Goal: Information Seeking & Learning: Find specific fact

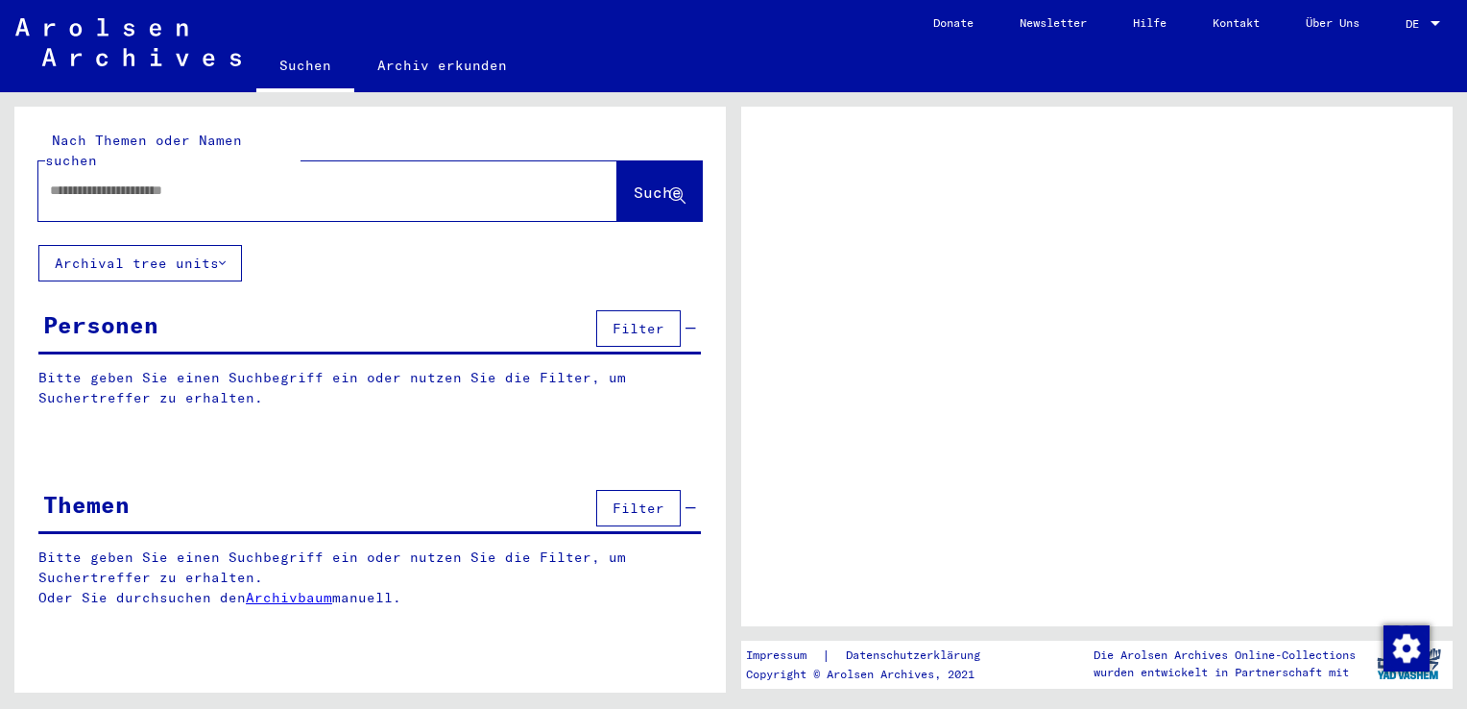
click at [199, 181] on input "text" at bounding box center [310, 191] width 521 height 20
type input "**********"
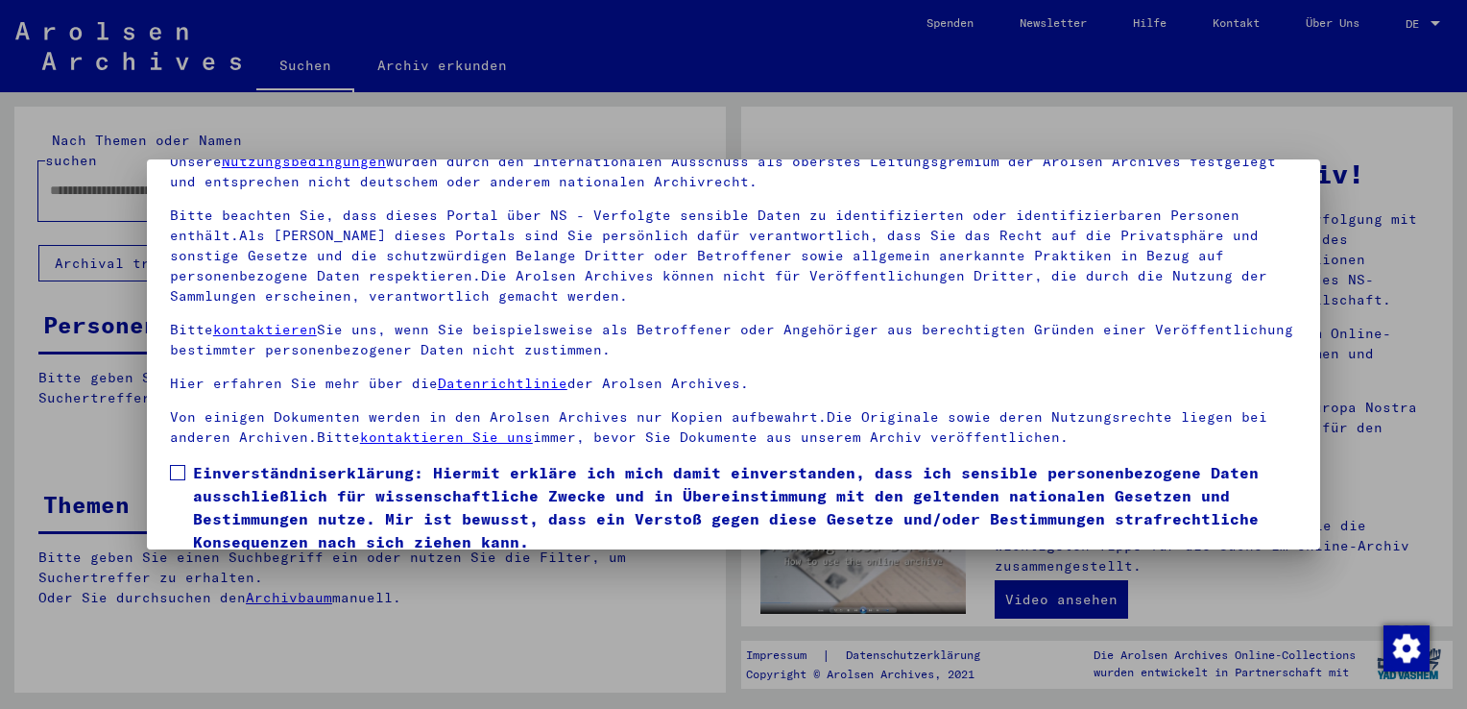
scroll to position [166, 0]
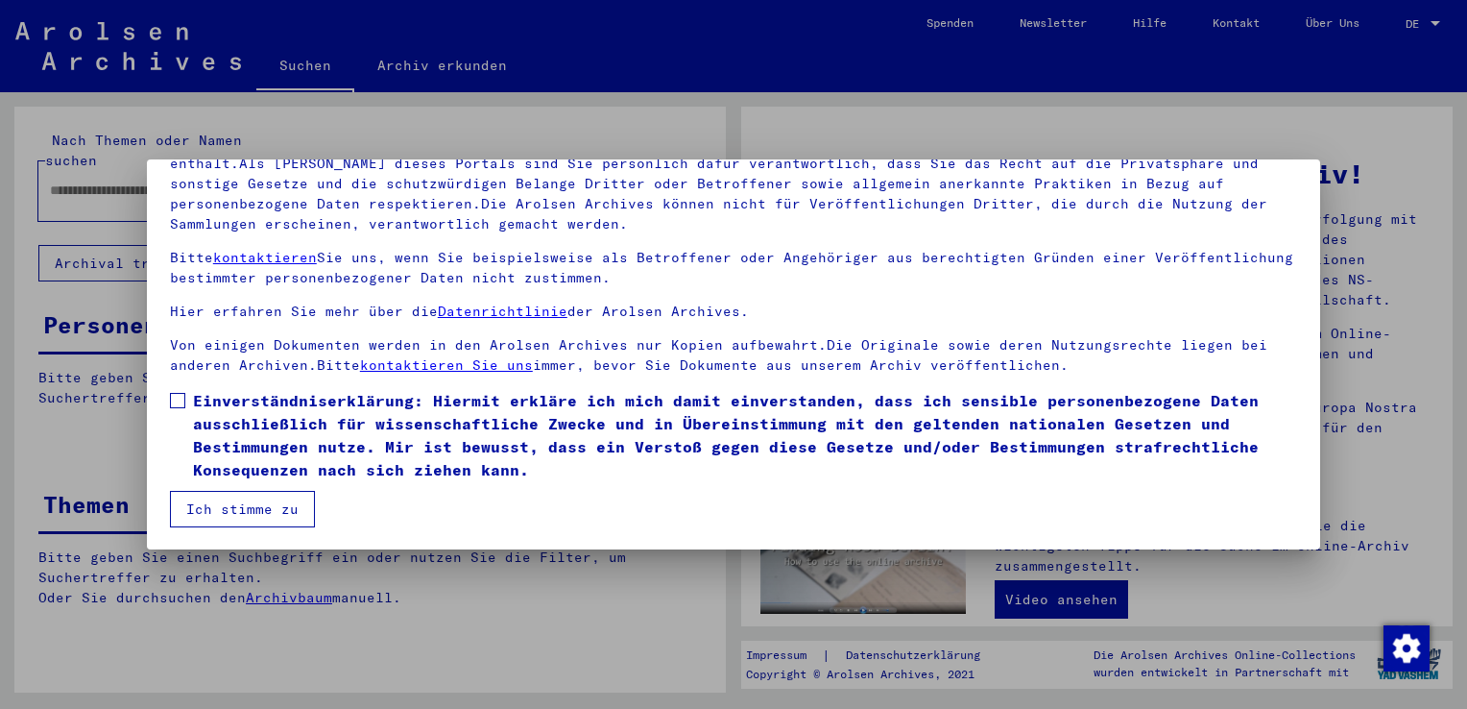
click at [179, 398] on span at bounding box center [177, 400] width 15 height 15
click at [238, 520] on button "Ich stimme zu" at bounding box center [242, 509] width 145 height 36
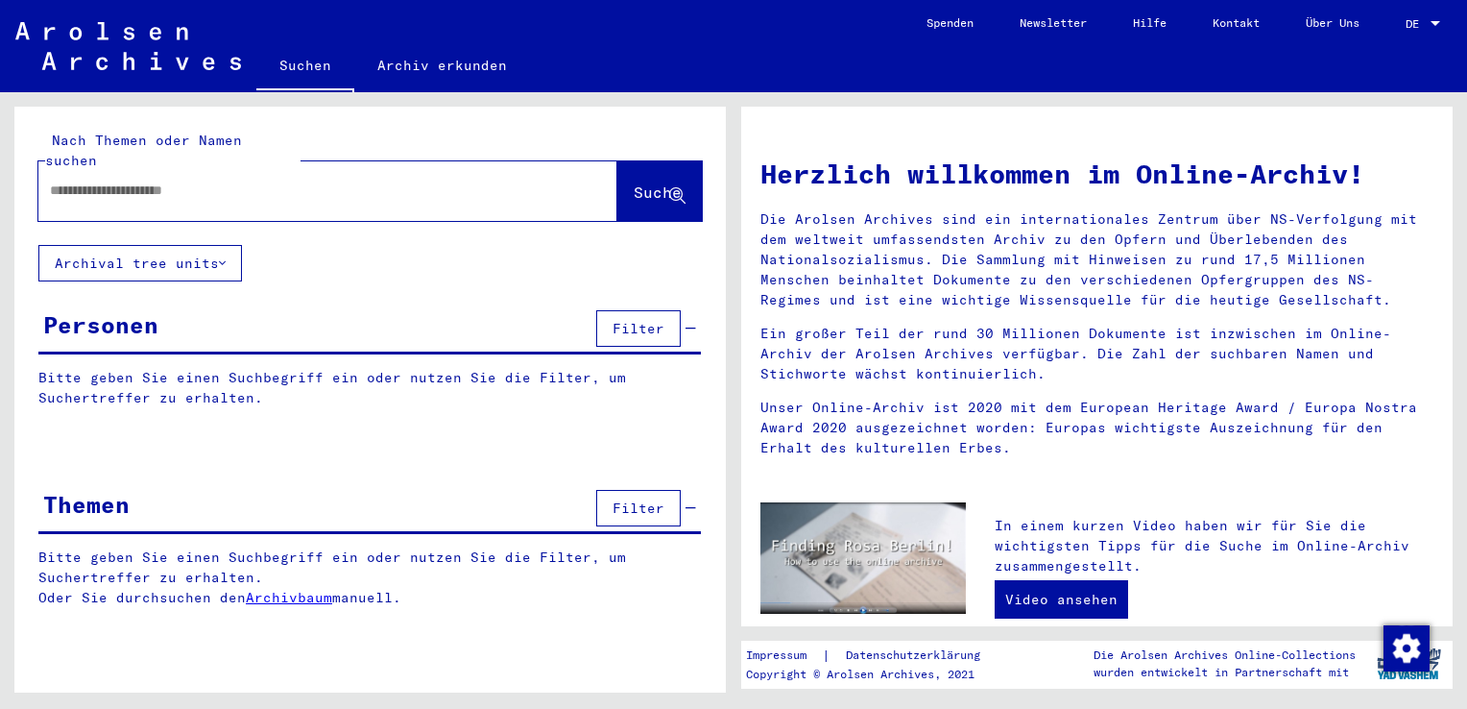
click at [169, 182] on div at bounding box center [298, 190] width 521 height 43
click at [162, 181] on input "text" at bounding box center [305, 191] width 510 height 20
type input "**********"
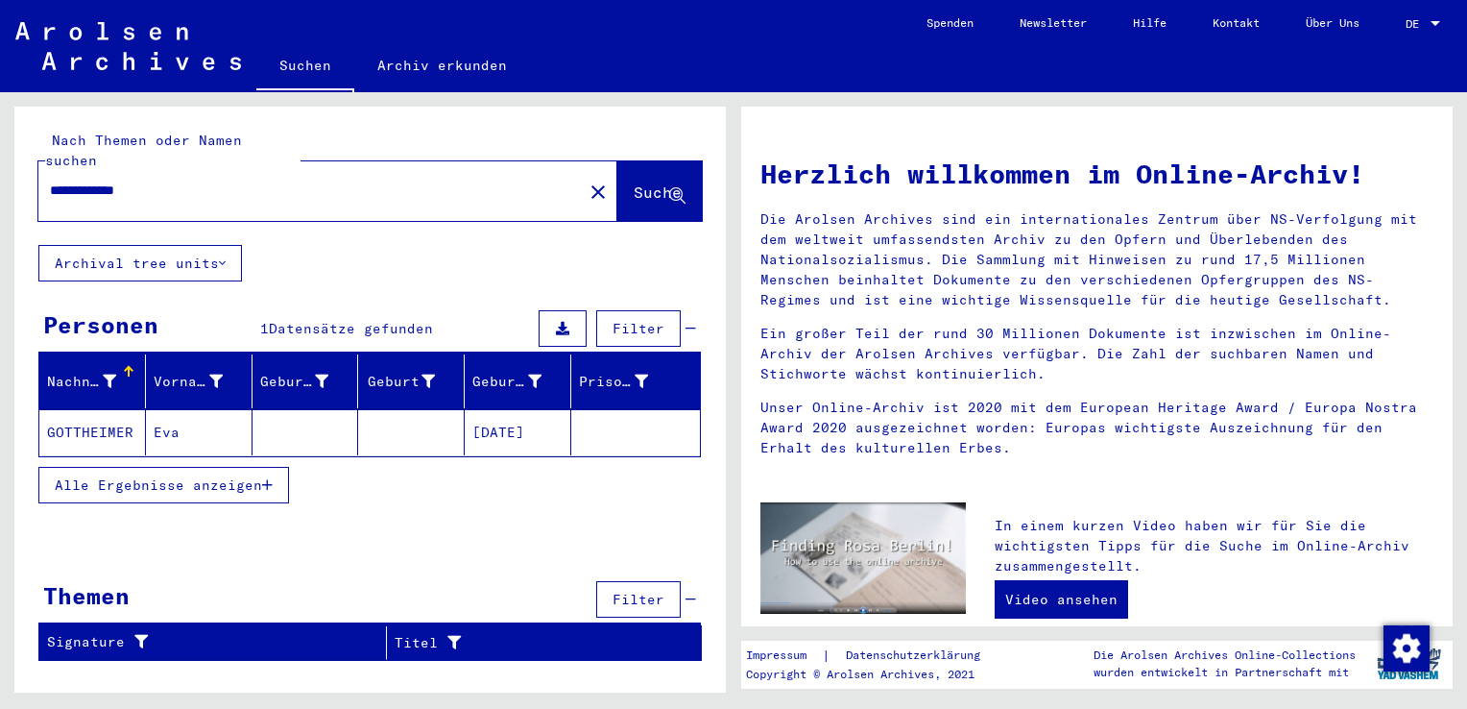
click at [92, 411] on mat-cell "GOTTHEIMER" at bounding box center [92, 432] width 107 height 46
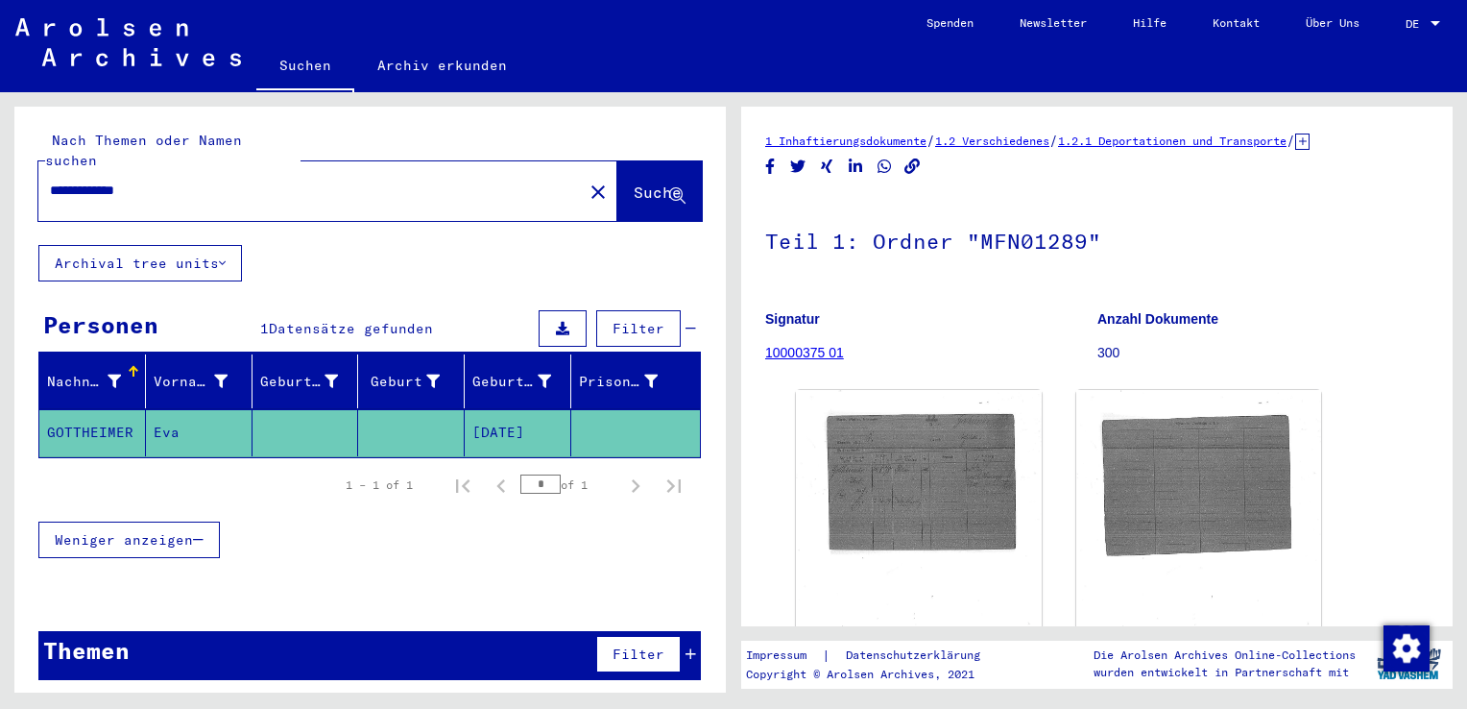
scroll to position [192, 0]
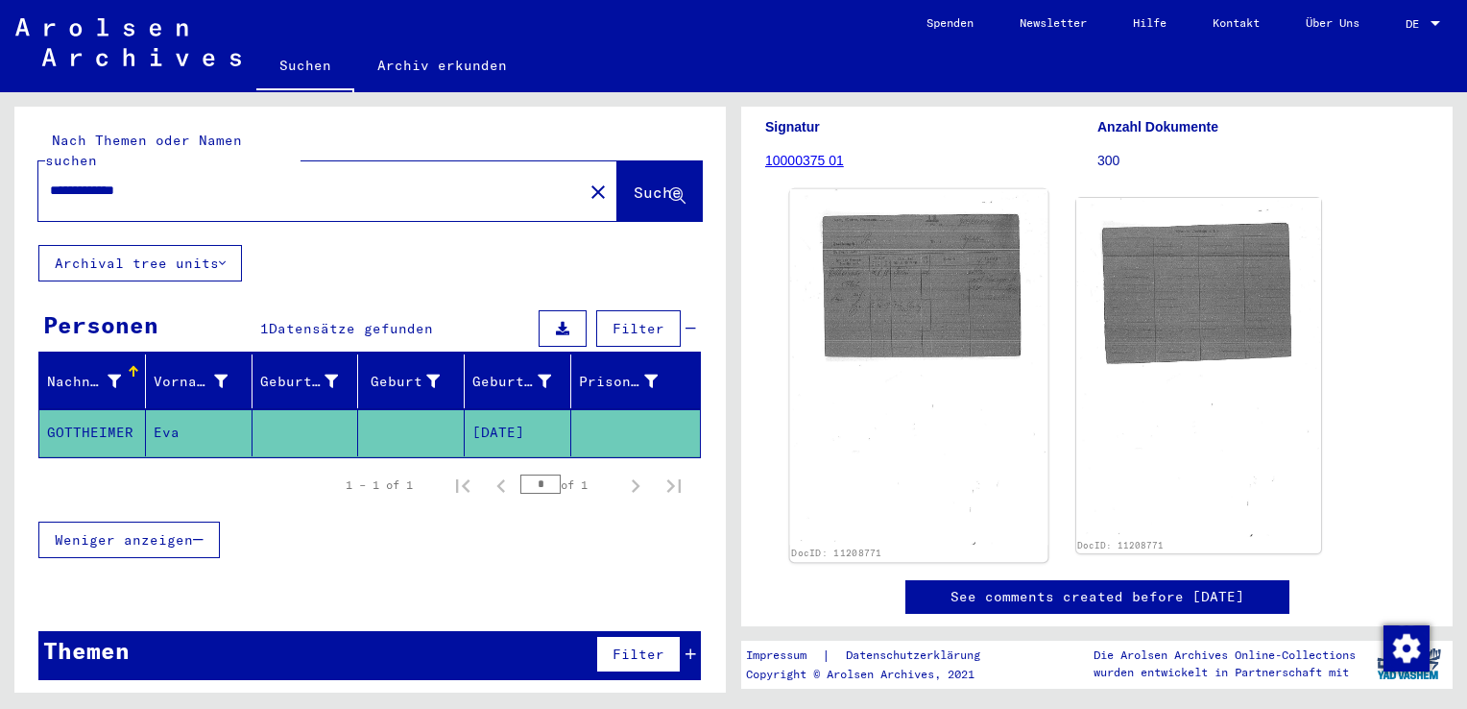
click at [924, 277] on img at bounding box center [918, 367] width 257 height 356
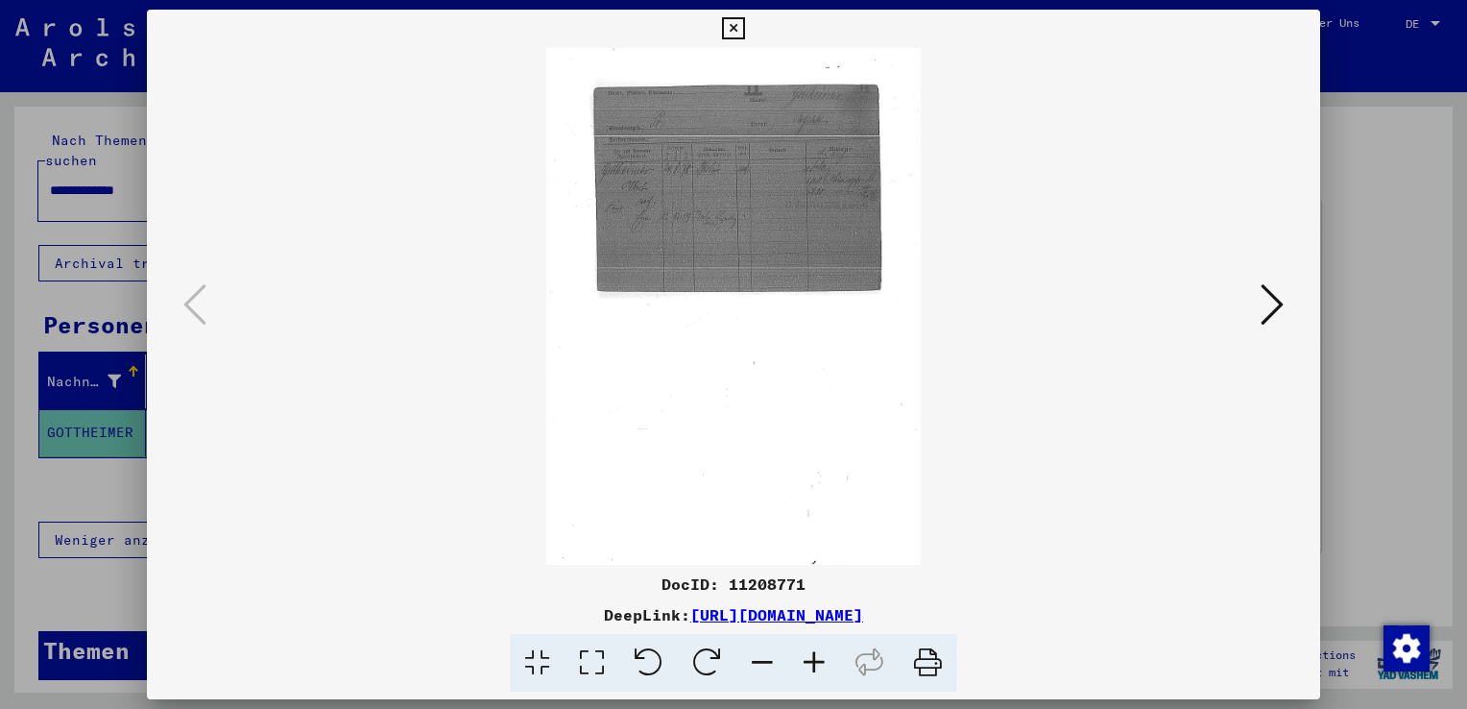
click at [824, 659] on icon at bounding box center [814, 663] width 52 height 59
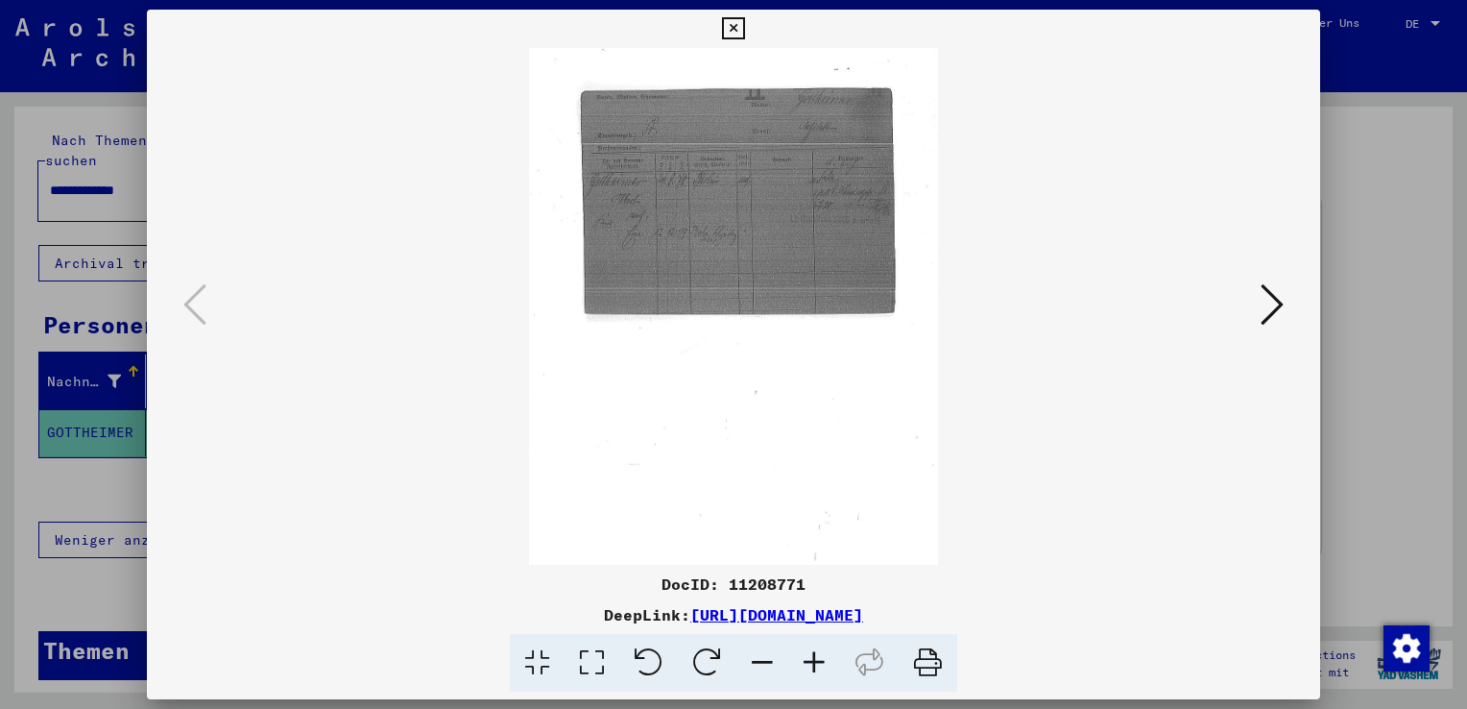
click at [823, 659] on icon at bounding box center [814, 663] width 52 height 59
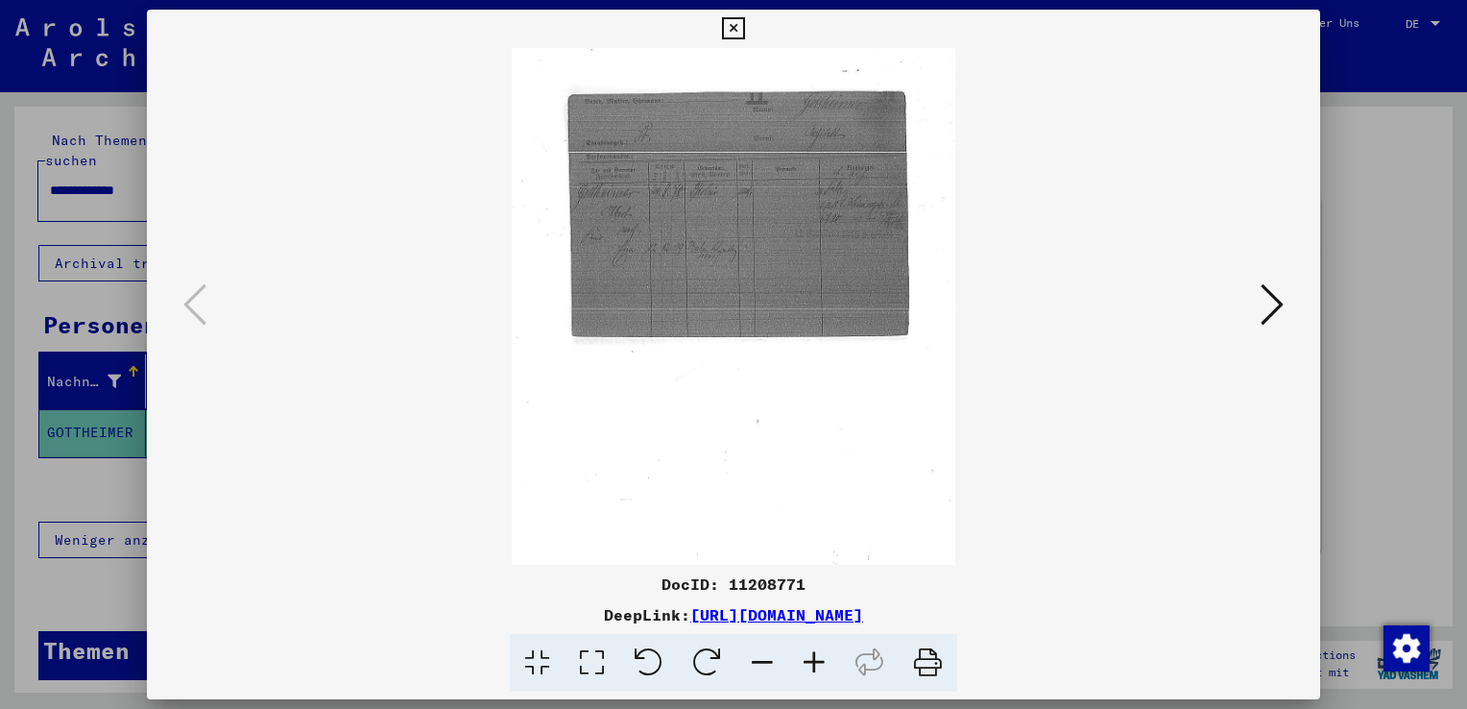
click at [823, 659] on icon at bounding box center [814, 663] width 52 height 59
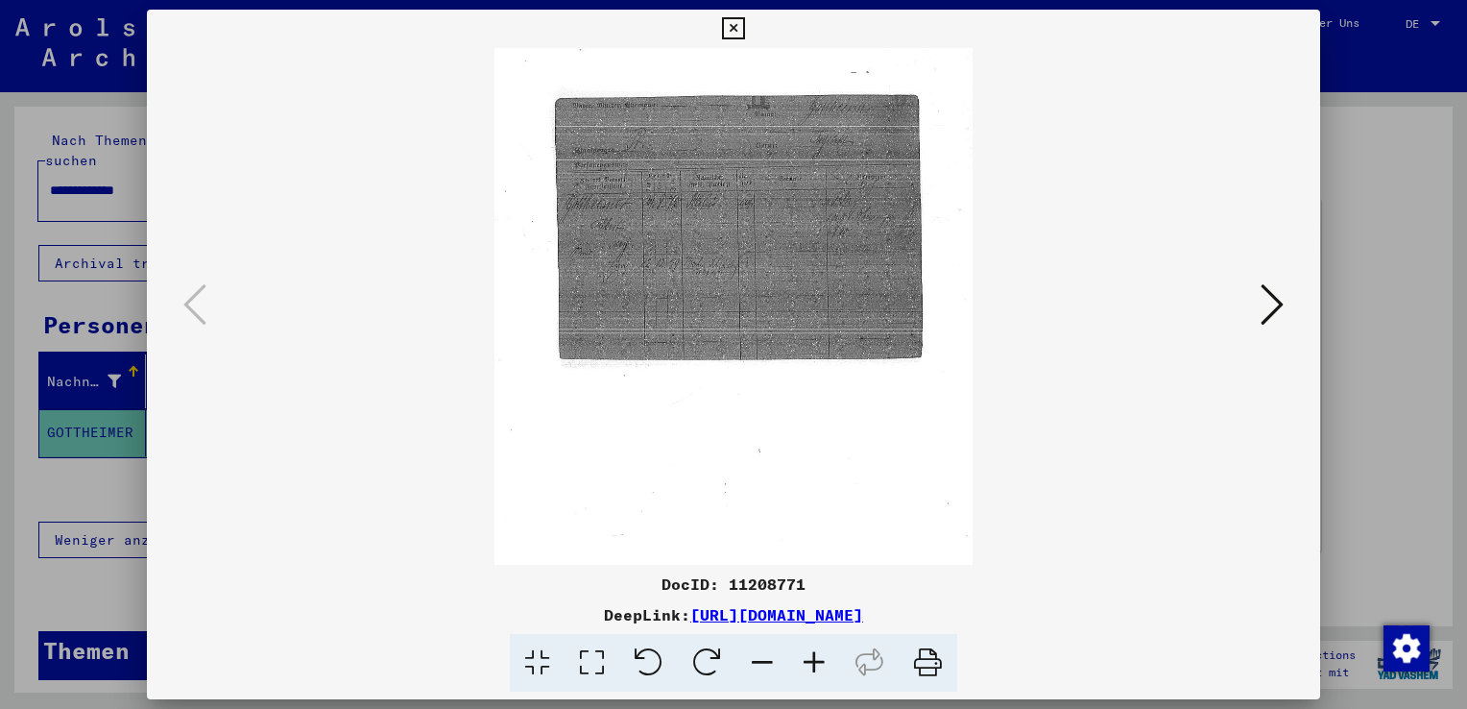
click at [823, 659] on icon at bounding box center [814, 663] width 52 height 59
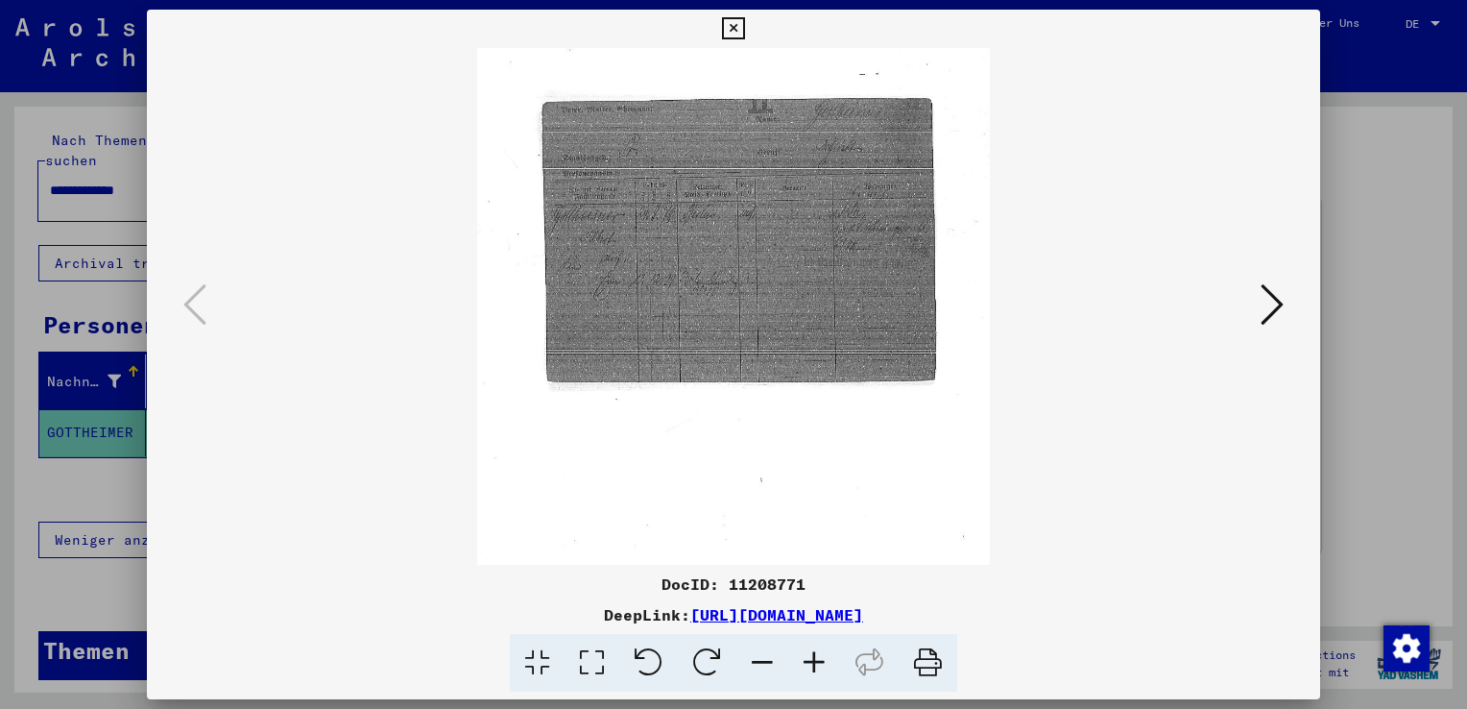
click at [823, 659] on icon at bounding box center [814, 663] width 52 height 59
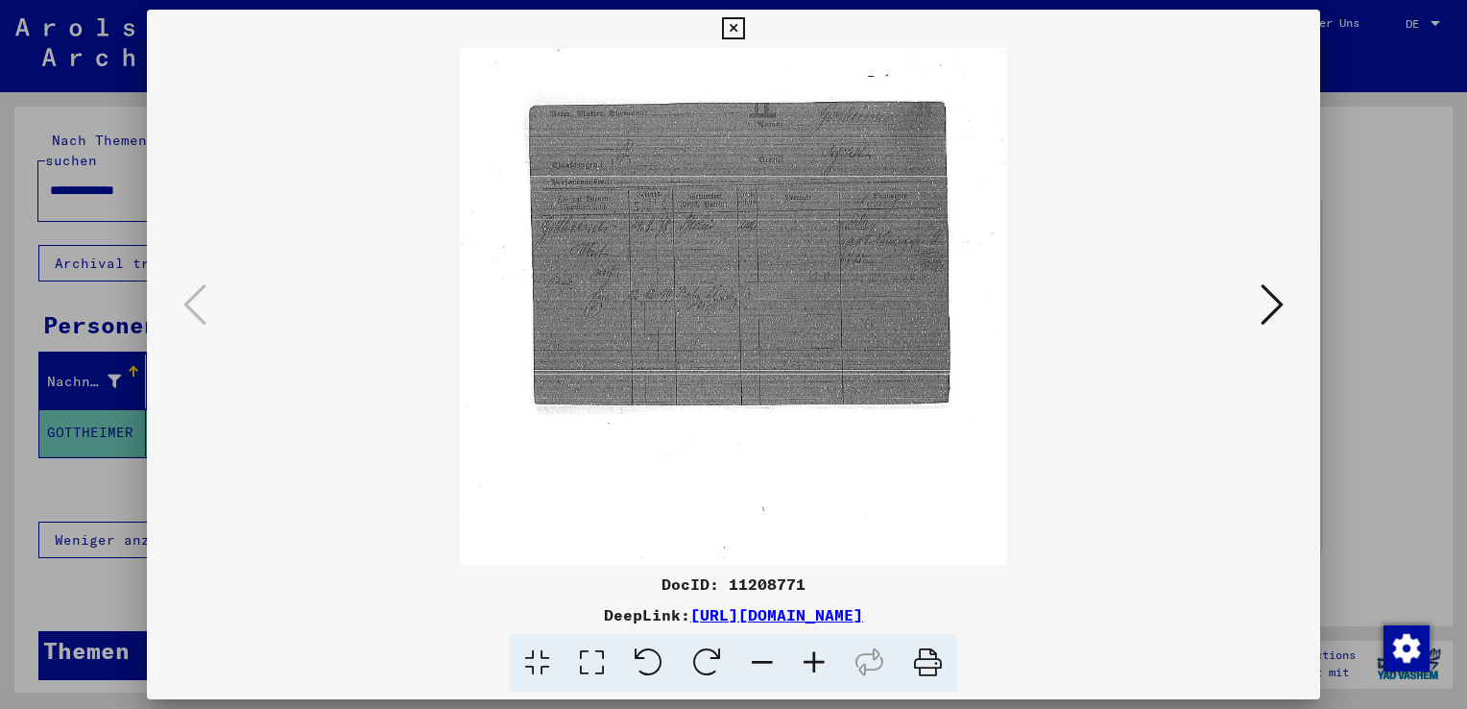
click at [823, 659] on icon at bounding box center [814, 663] width 52 height 59
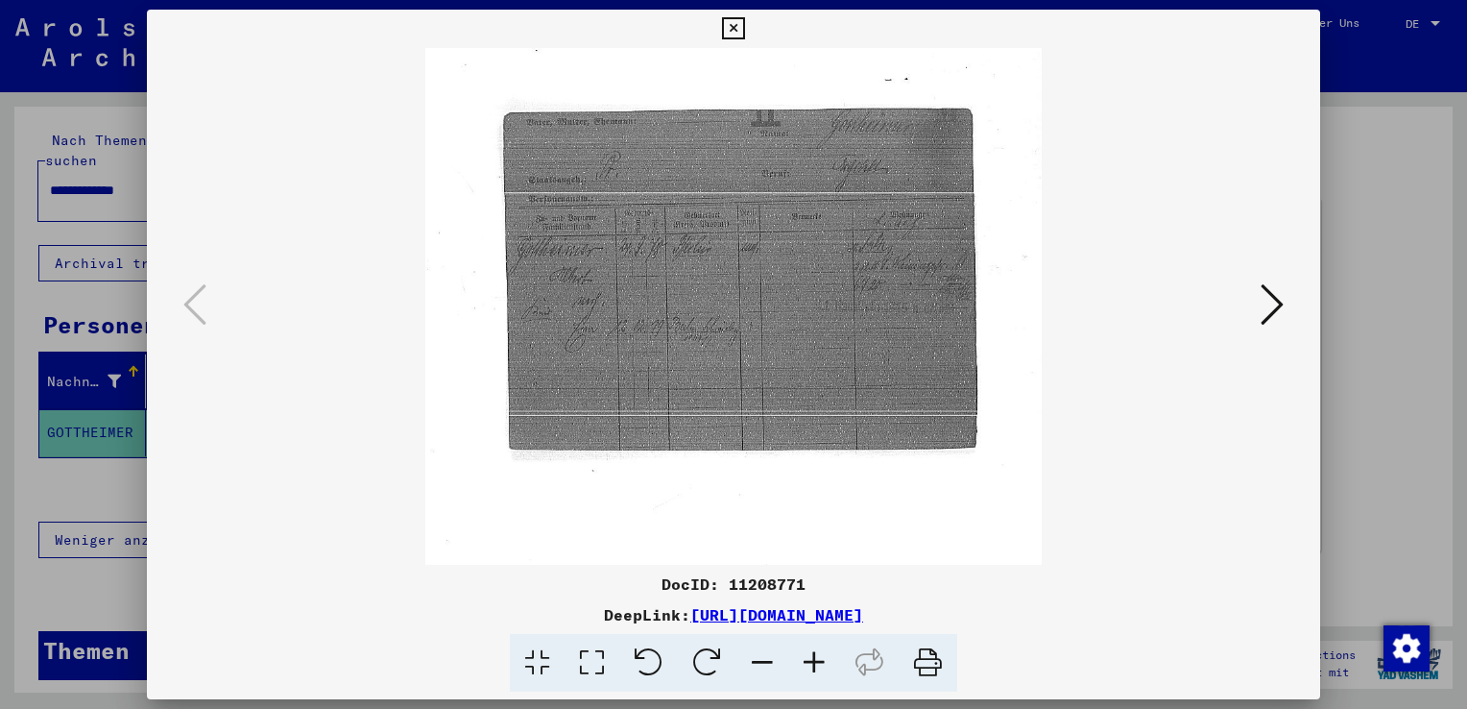
click at [823, 659] on icon at bounding box center [814, 663] width 52 height 59
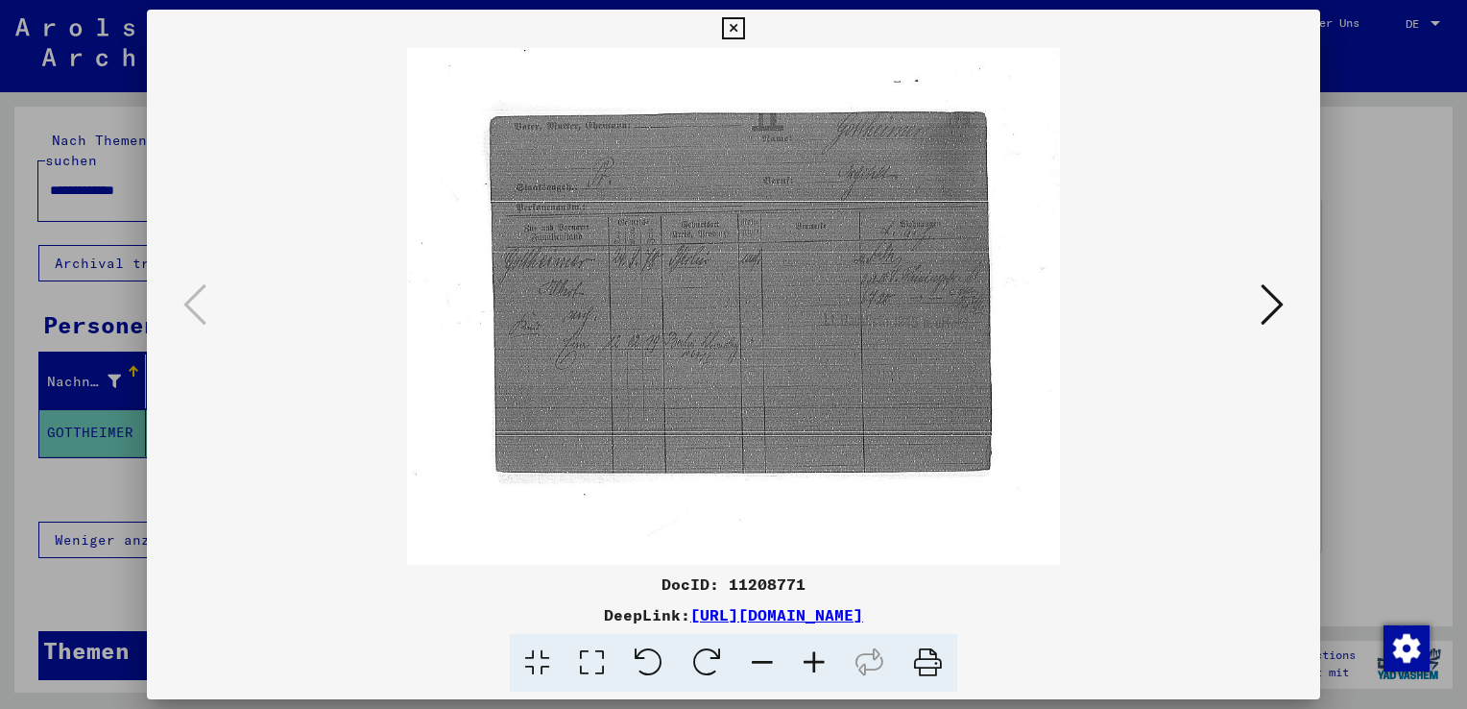
click at [823, 659] on icon at bounding box center [814, 663] width 52 height 59
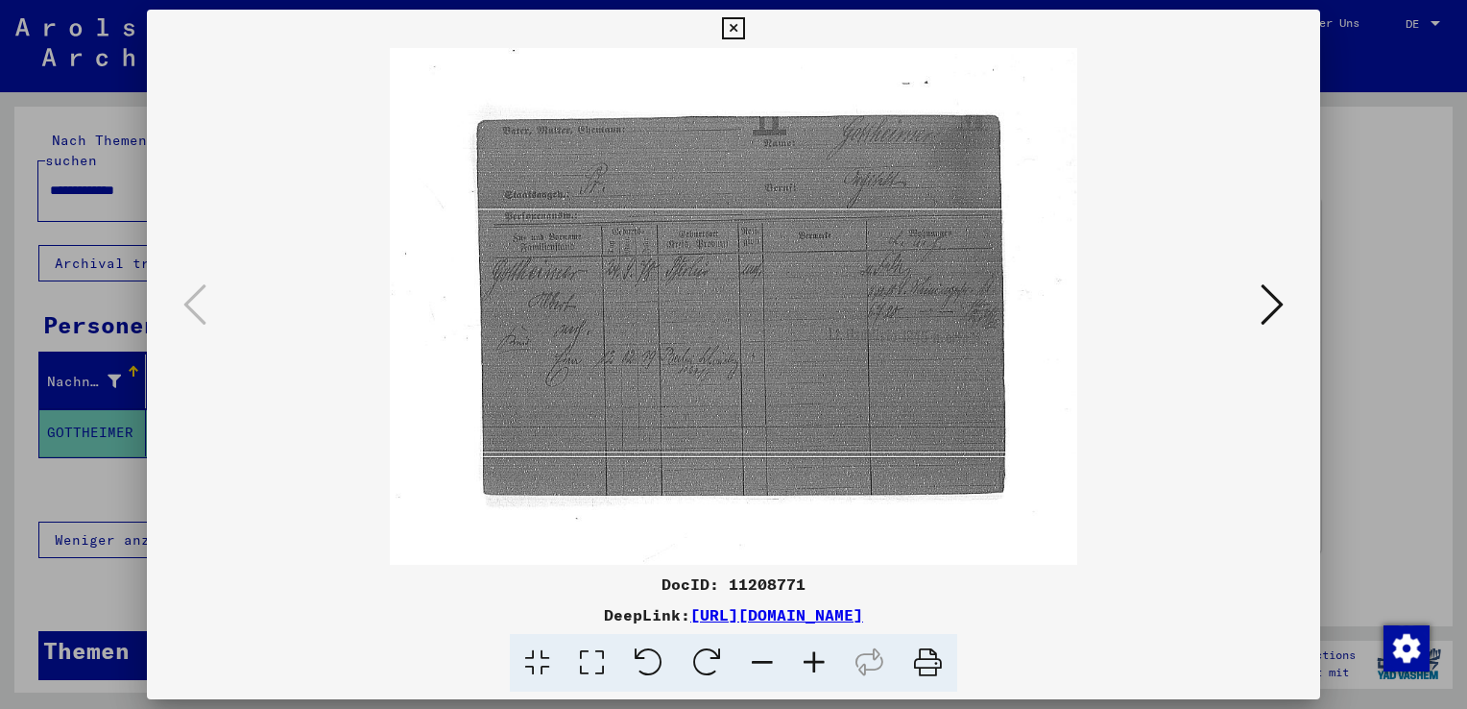
click at [823, 659] on icon at bounding box center [814, 663] width 52 height 59
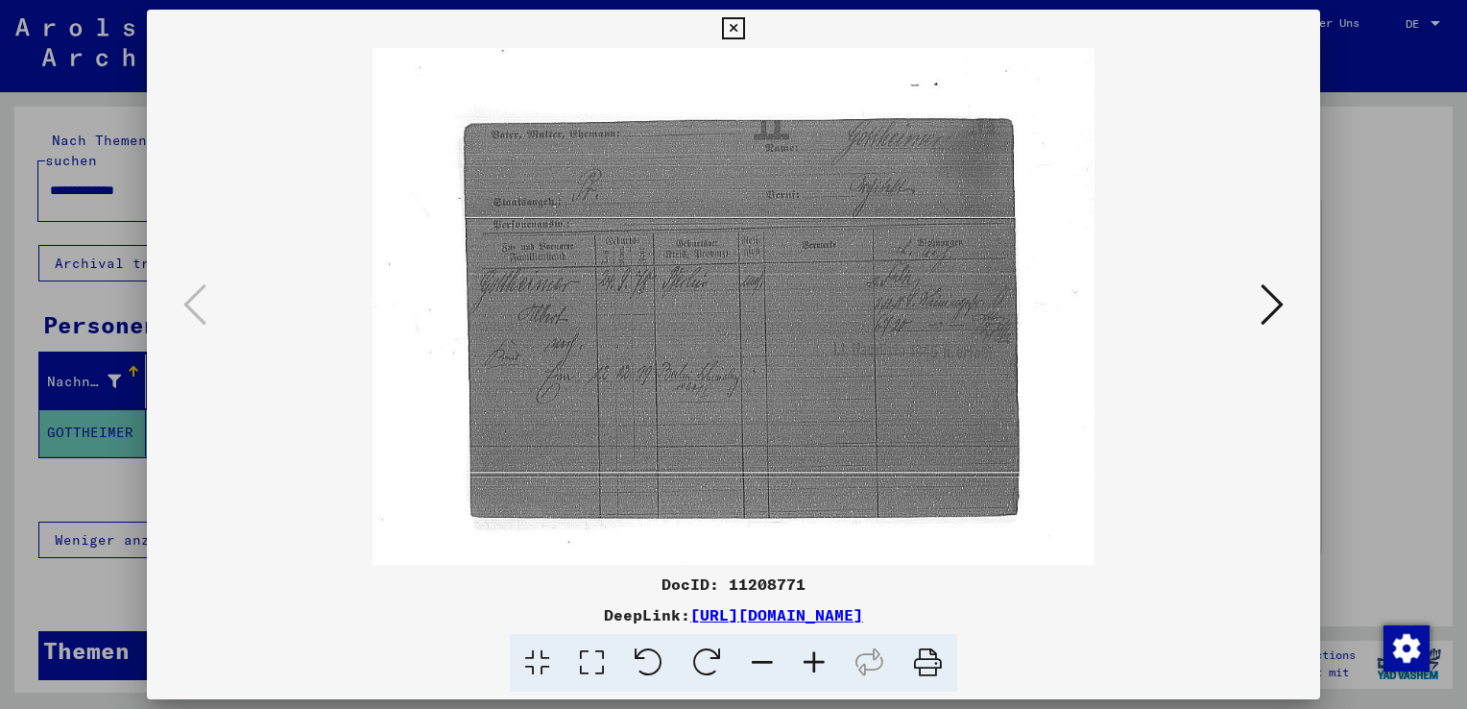
click at [823, 659] on icon at bounding box center [814, 663] width 52 height 59
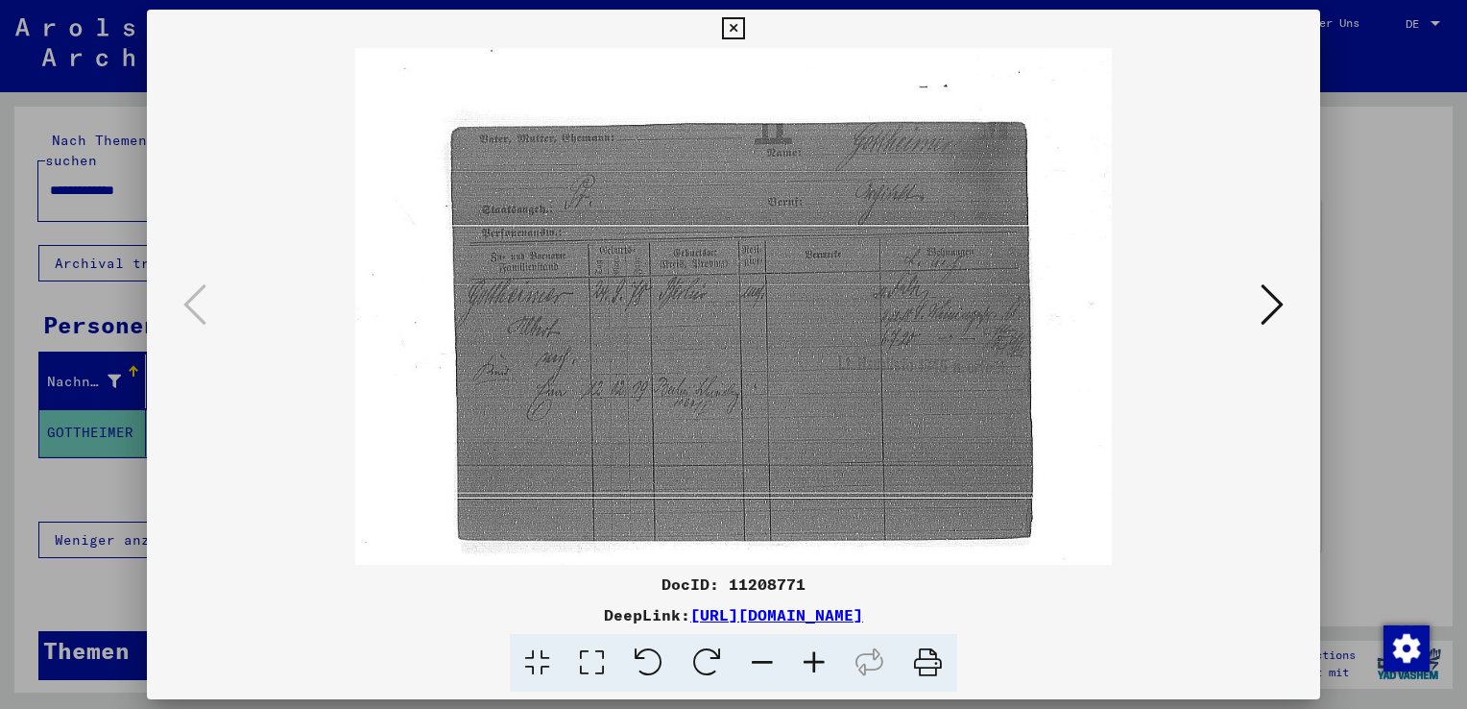
click at [823, 659] on icon at bounding box center [814, 663] width 52 height 59
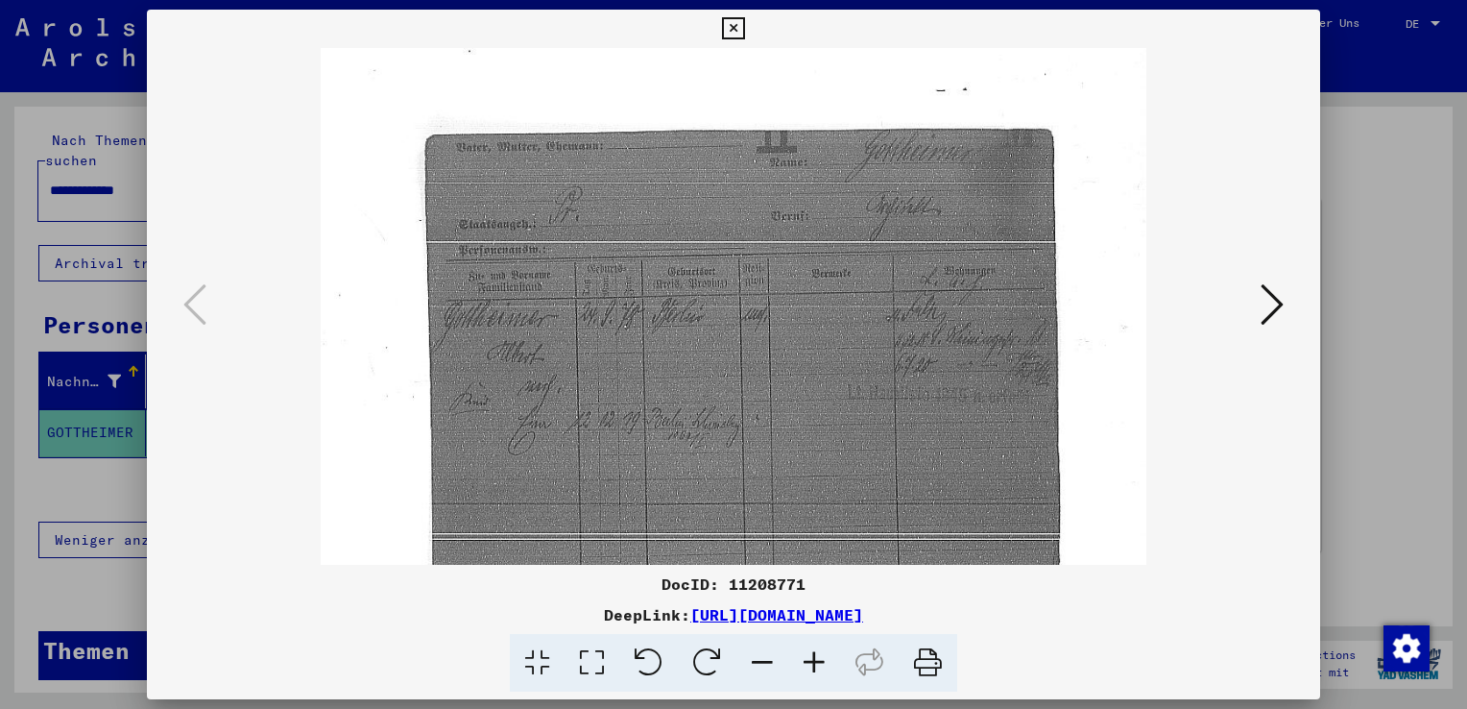
click at [823, 659] on icon at bounding box center [814, 663] width 52 height 59
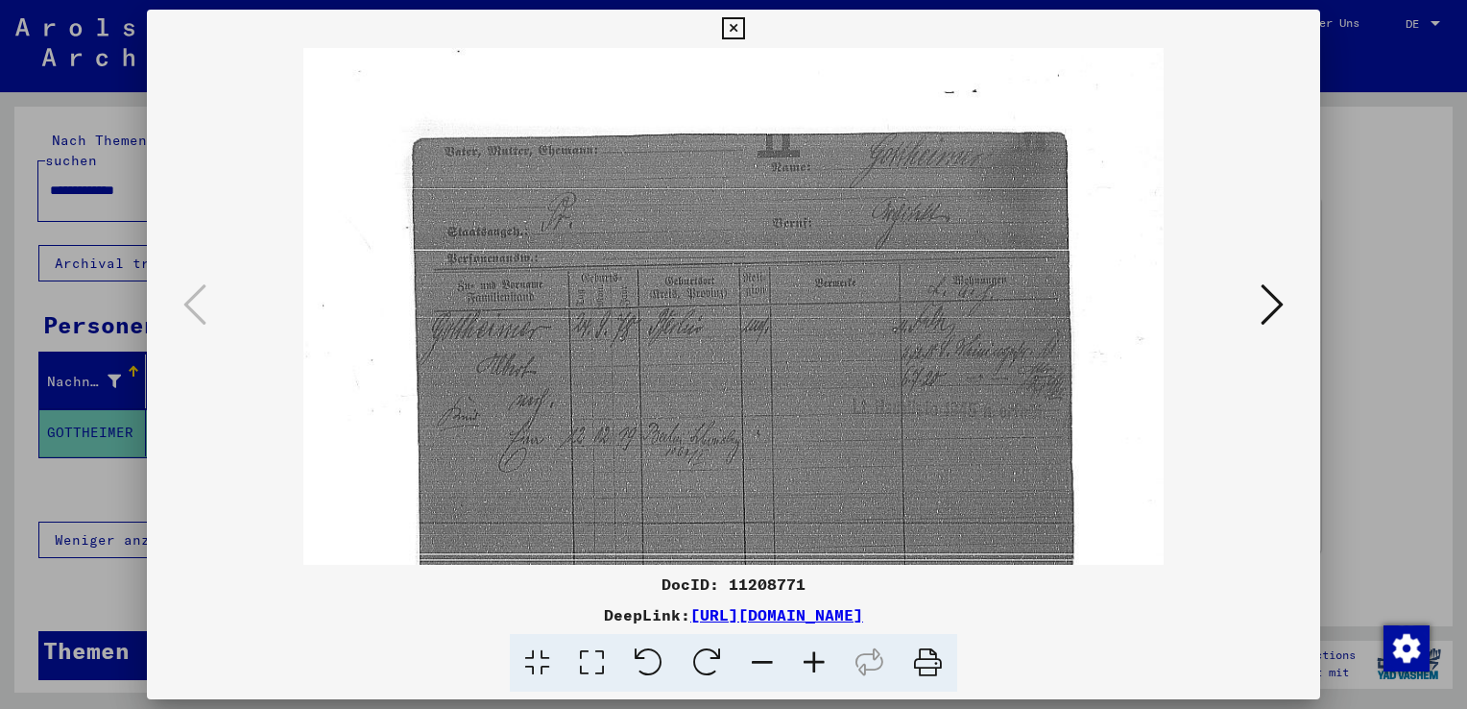
click at [823, 659] on icon at bounding box center [814, 663] width 52 height 59
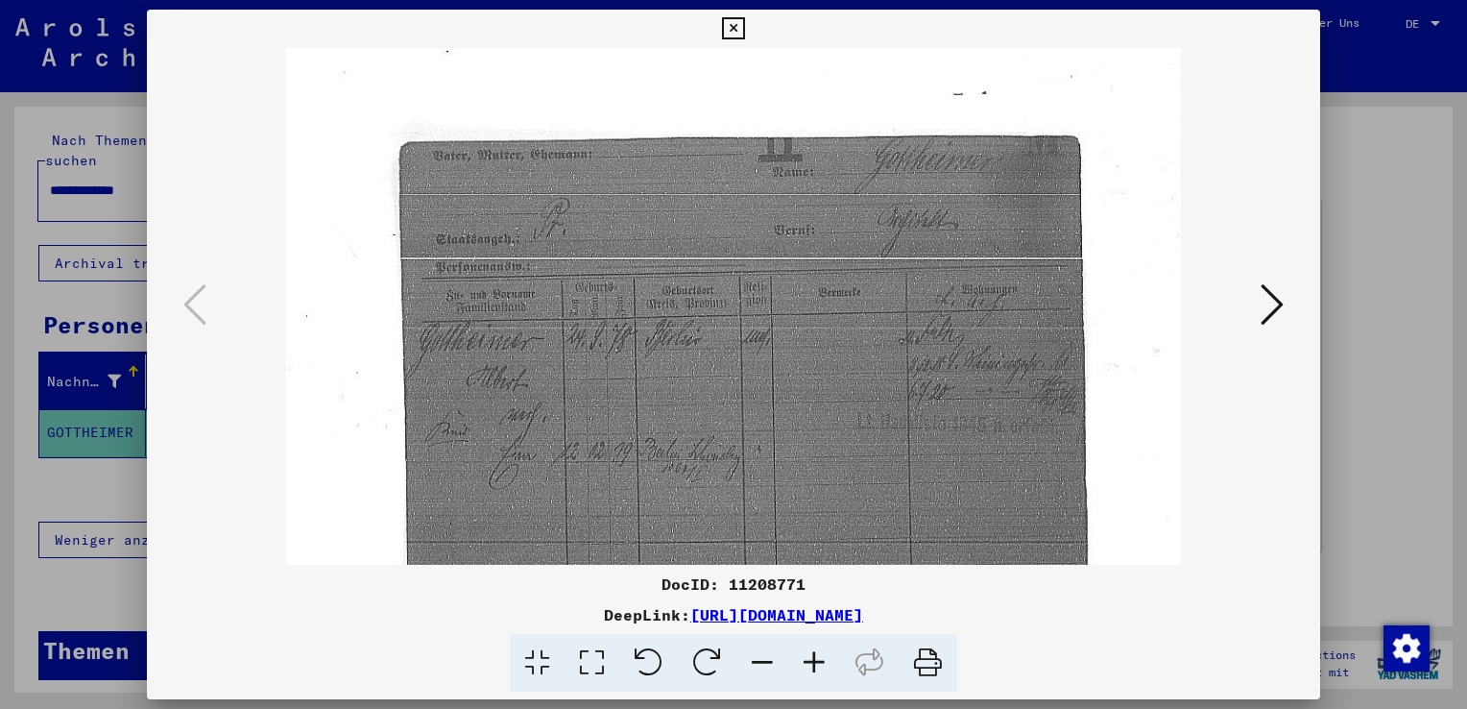
click at [823, 659] on icon at bounding box center [814, 663] width 52 height 59
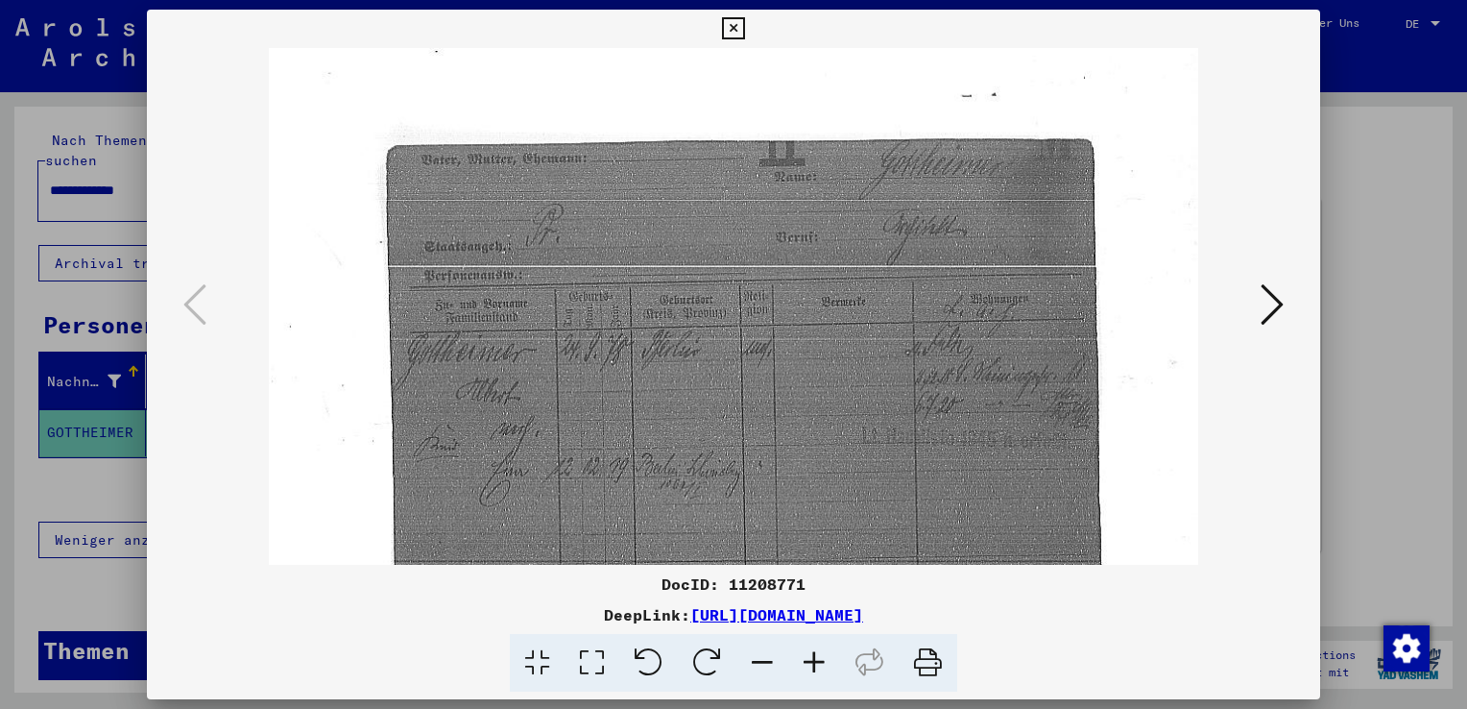
click at [823, 659] on icon at bounding box center [814, 663] width 52 height 59
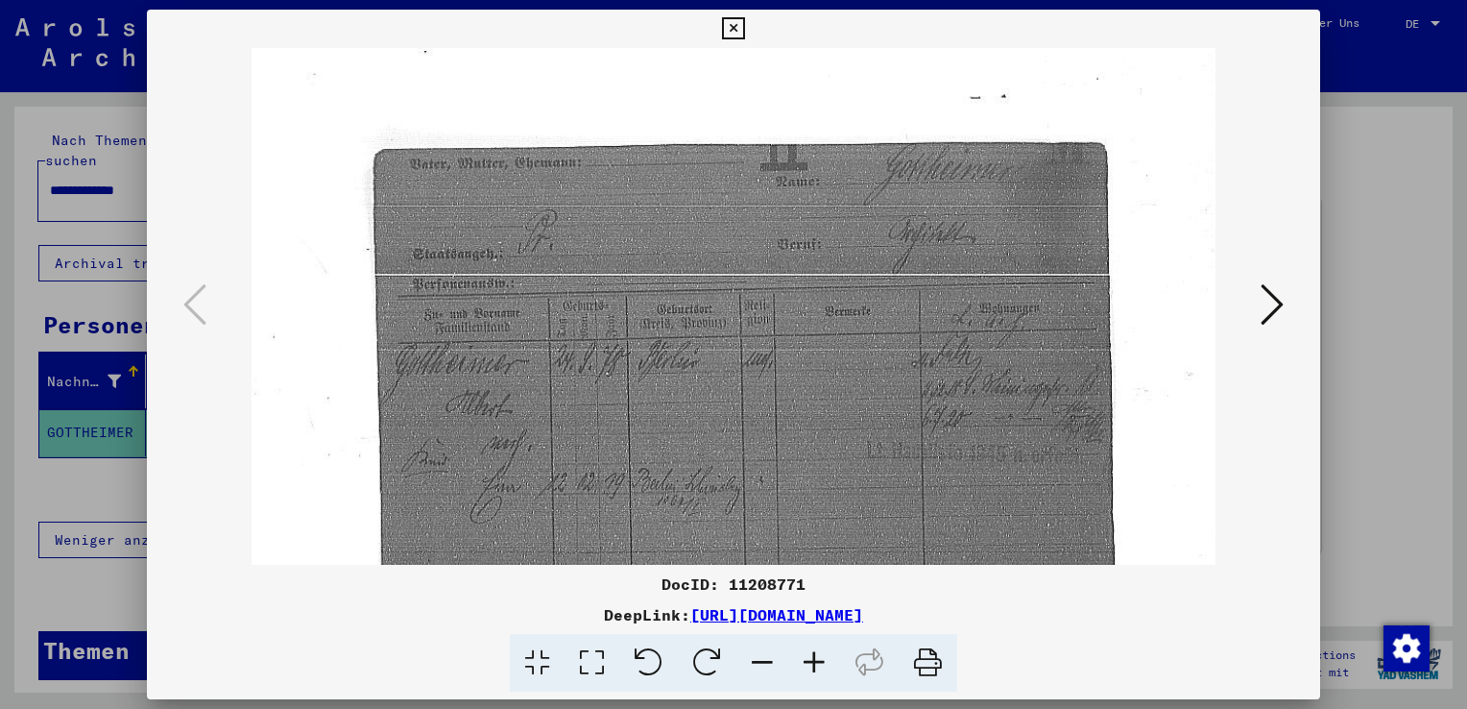
click at [823, 659] on icon at bounding box center [814, 663] width 52 height 59
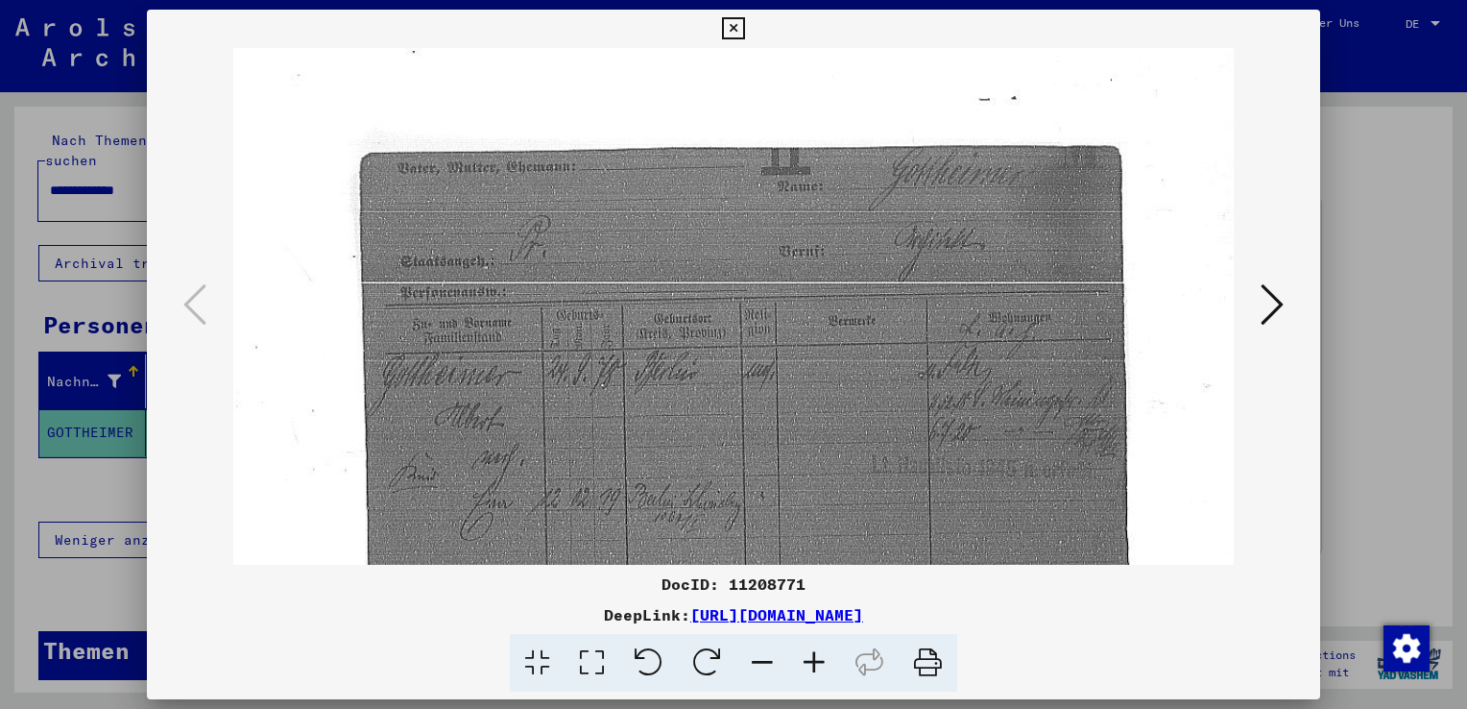
click at [823, 659] on icon at bounding box center [814, 663] width 52 height 59
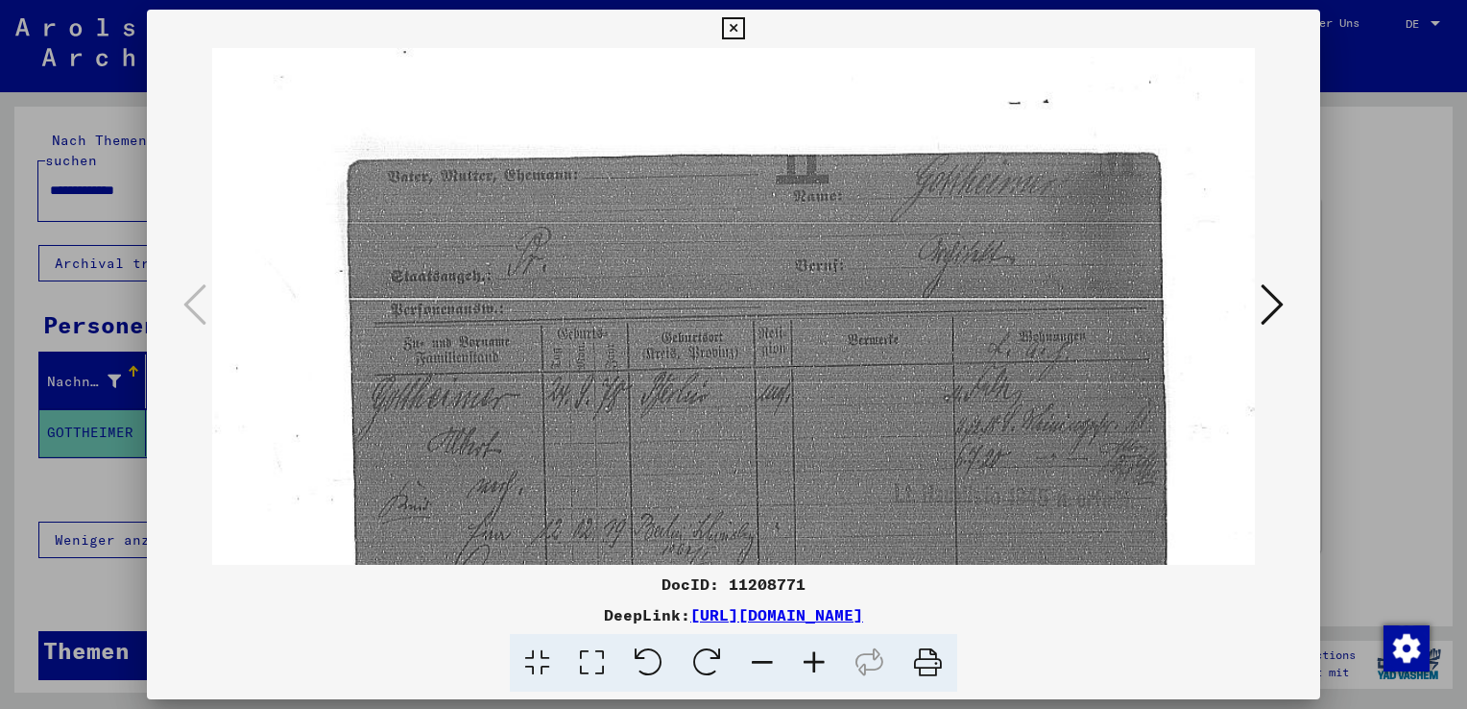
click at [823, 659] on icon at bounding box center [814, 663] width 52 height 59
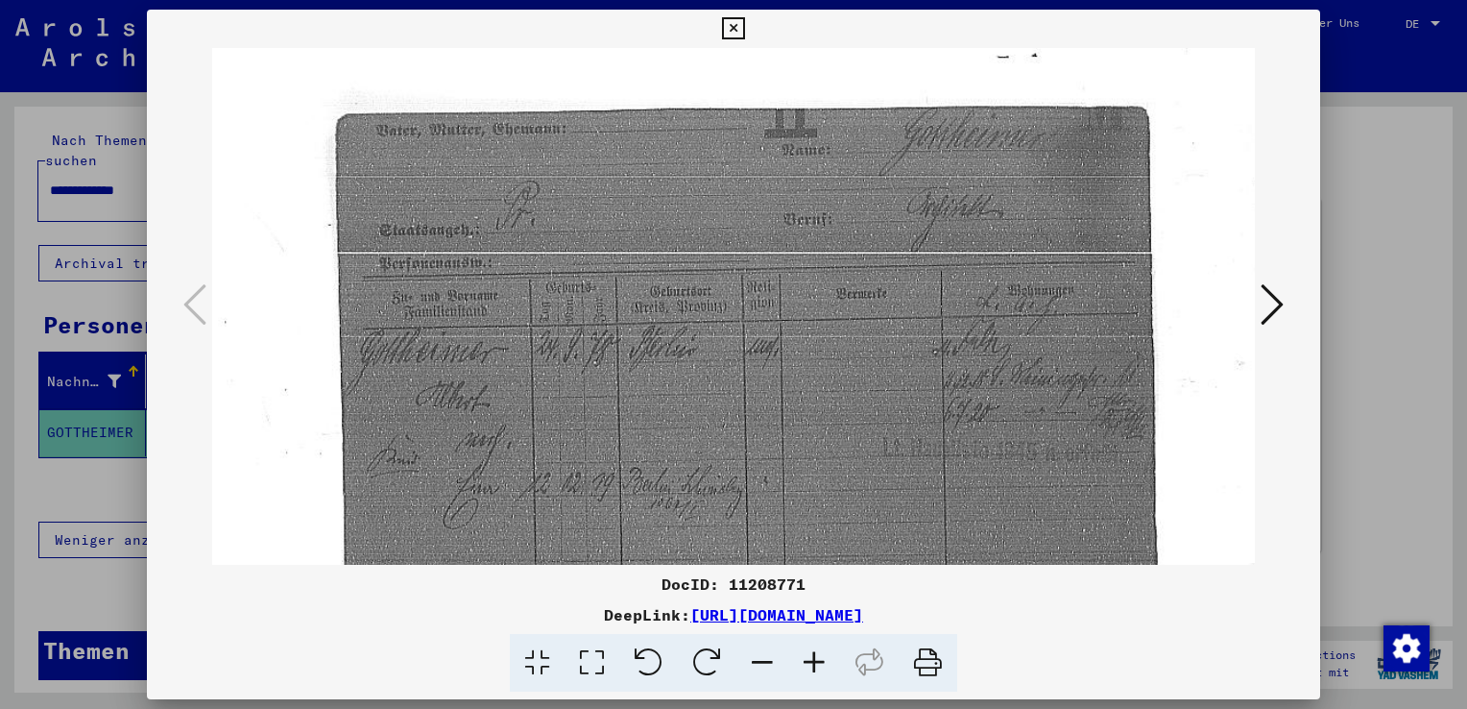
scroll to position [0, 15]
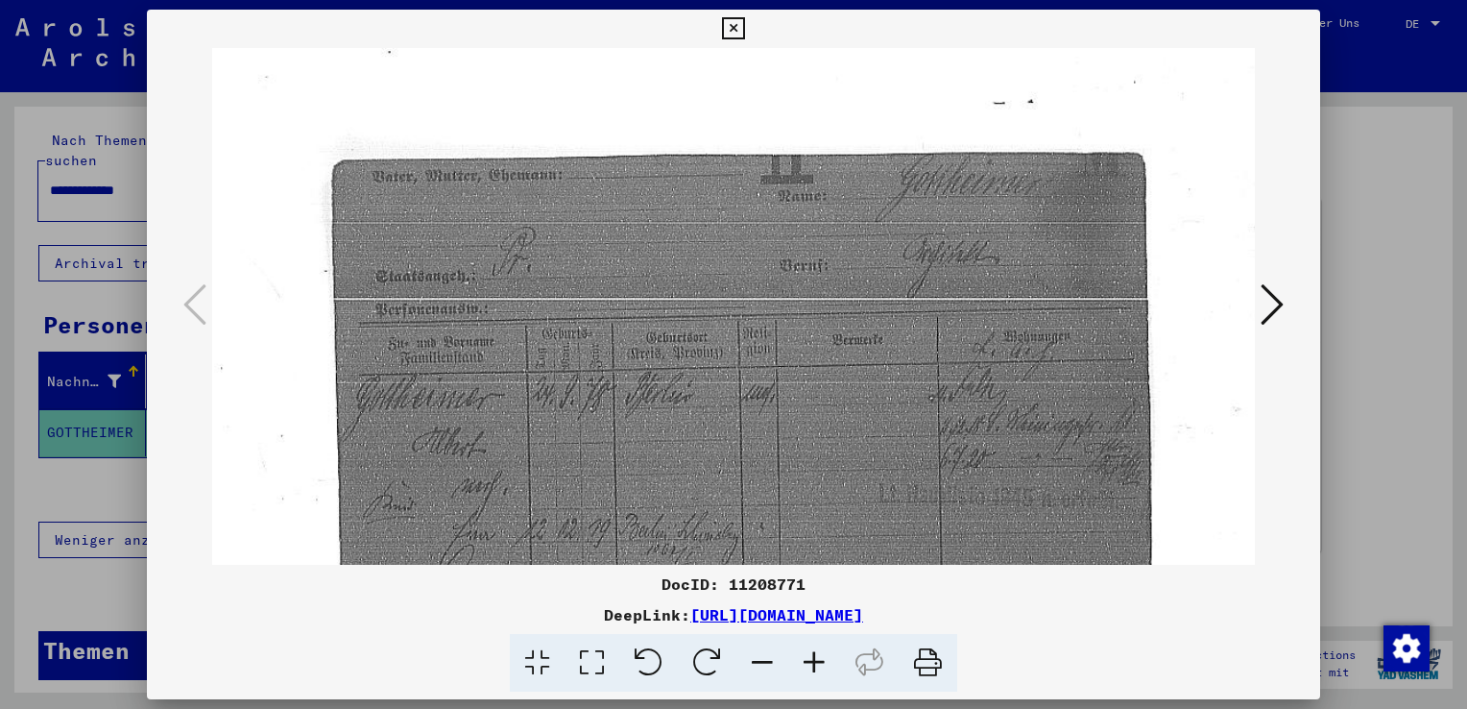
drag, startPoint x: 694, startPoint y: 459, endPoint x: 680, endPoint y: 466, distance: 15.9
click at [745, 22] on button at bounding box center [733, 29] width 34 height 38
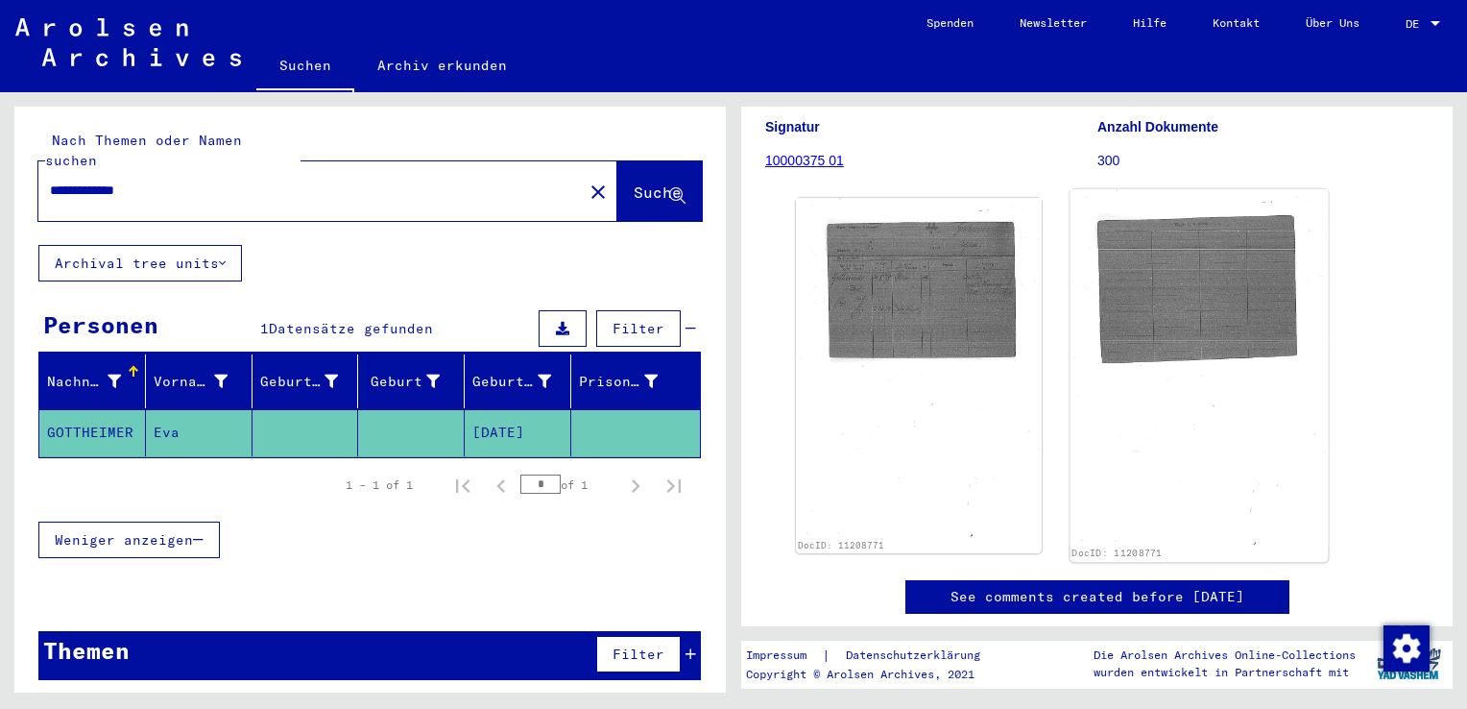
scroll to position [0, 0]
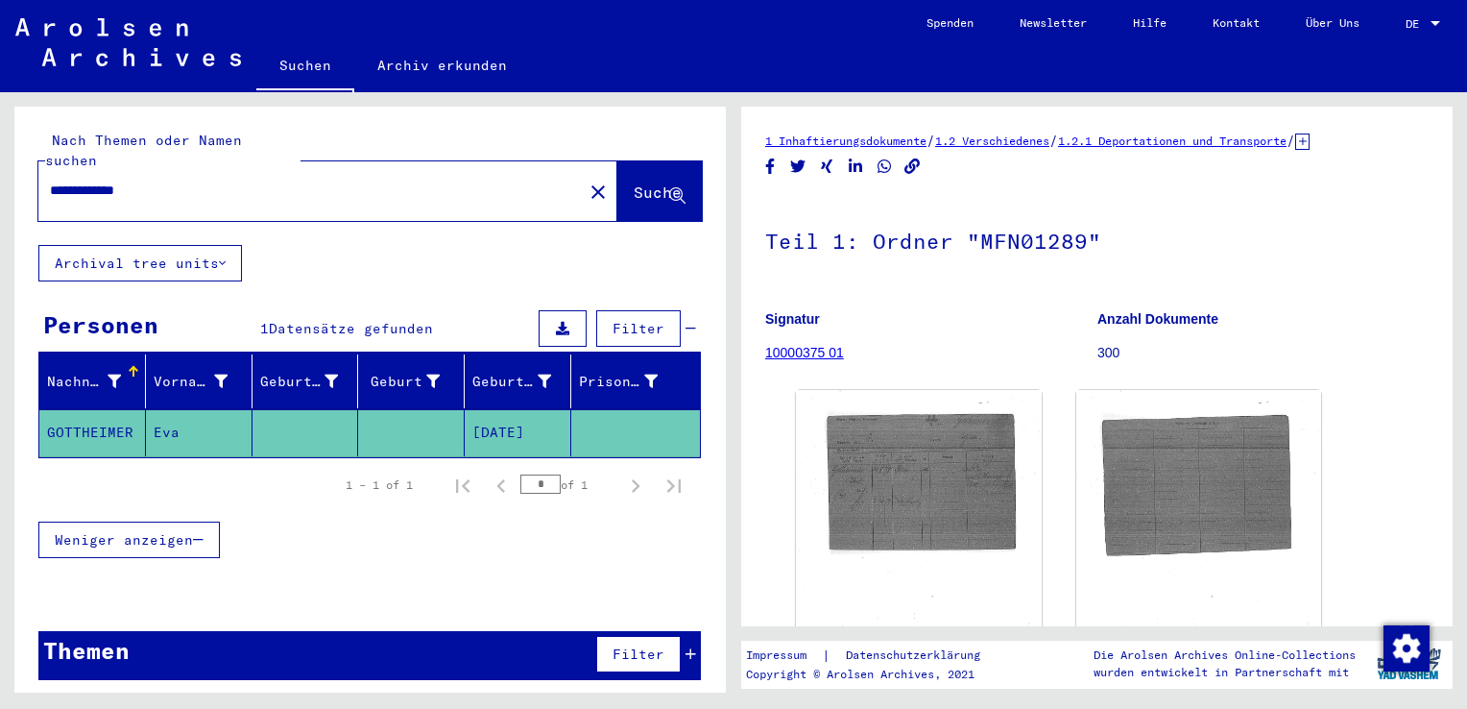
click at [1310, 139] on icon at bounding box center [1302, 141] width 14 height 16
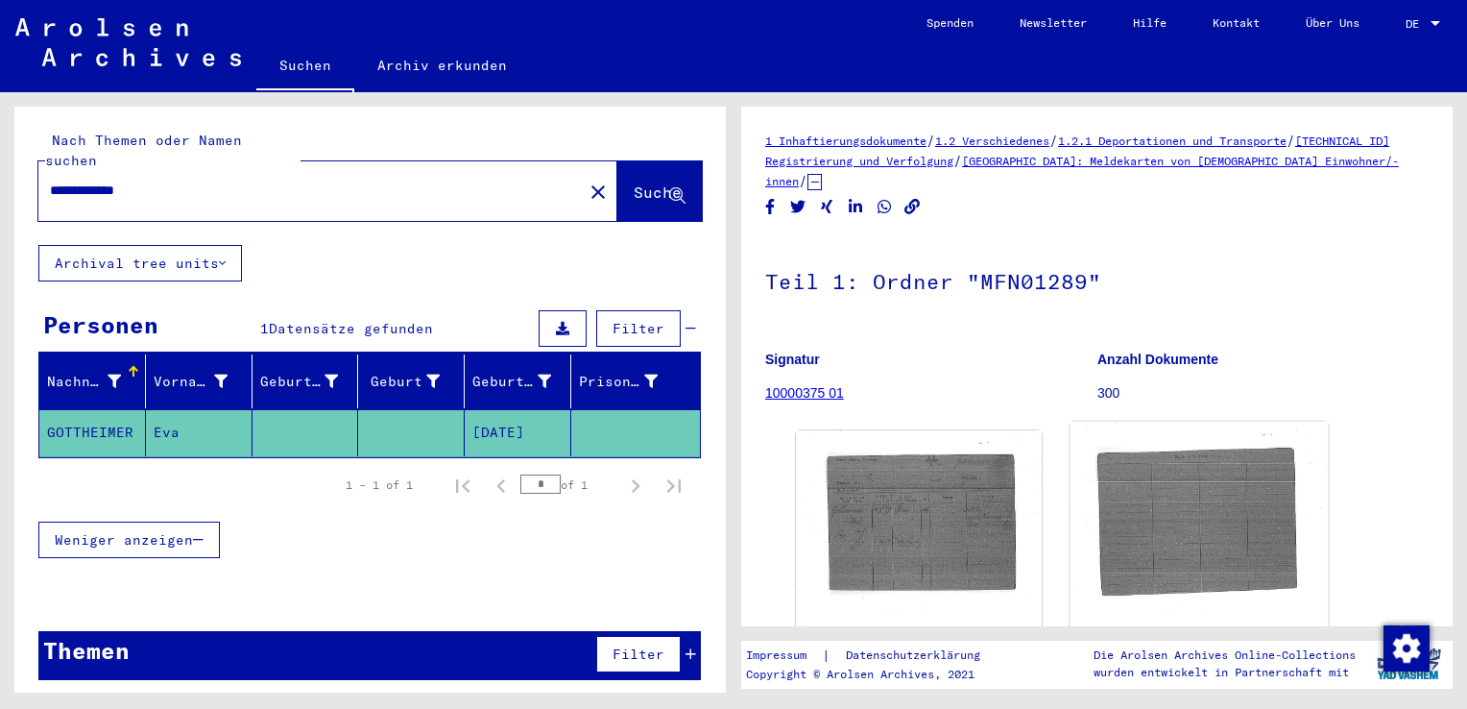
click at [1179, 527] on img at bounding box center [1198, 600] width 257 height 356
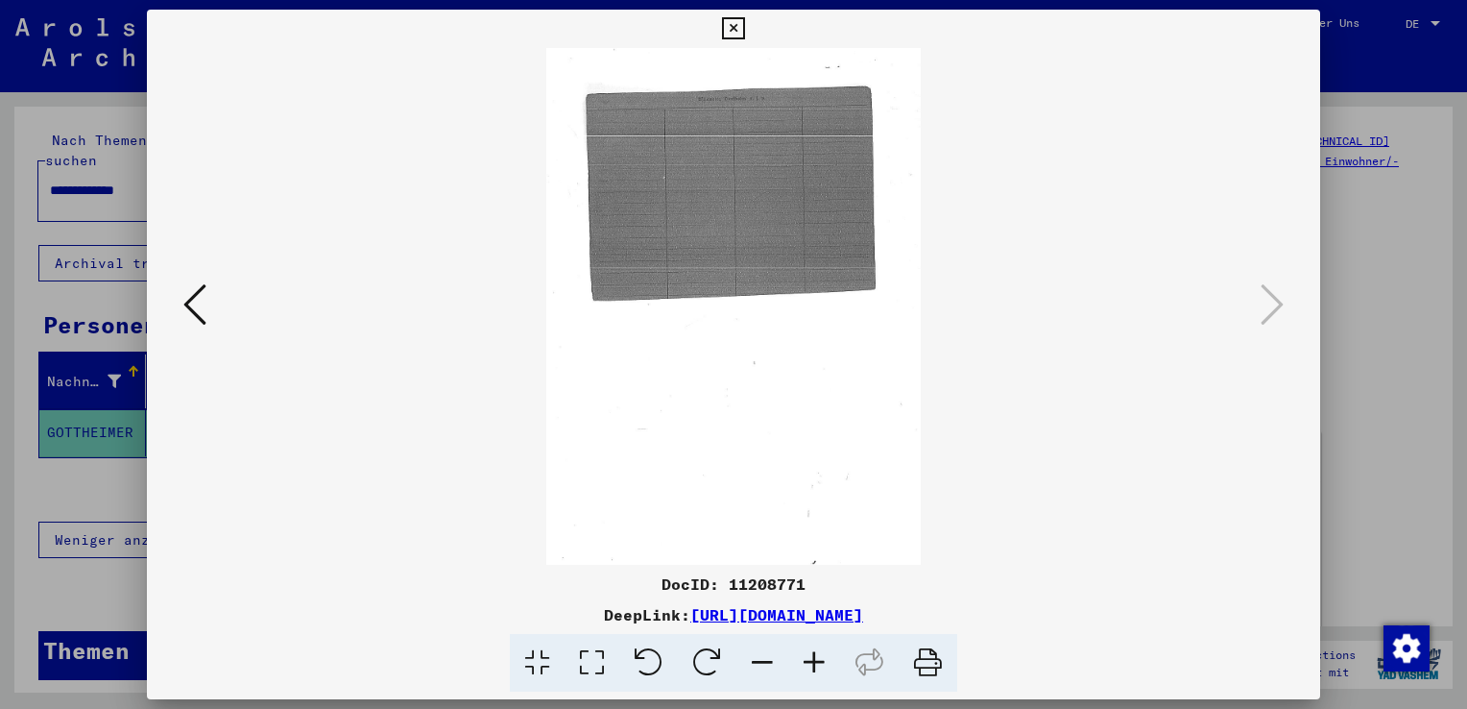
click at [772, 205] on img at bounding box center [733, 306] width 1043 height 517
